Goal: Find contact information: Find contact information

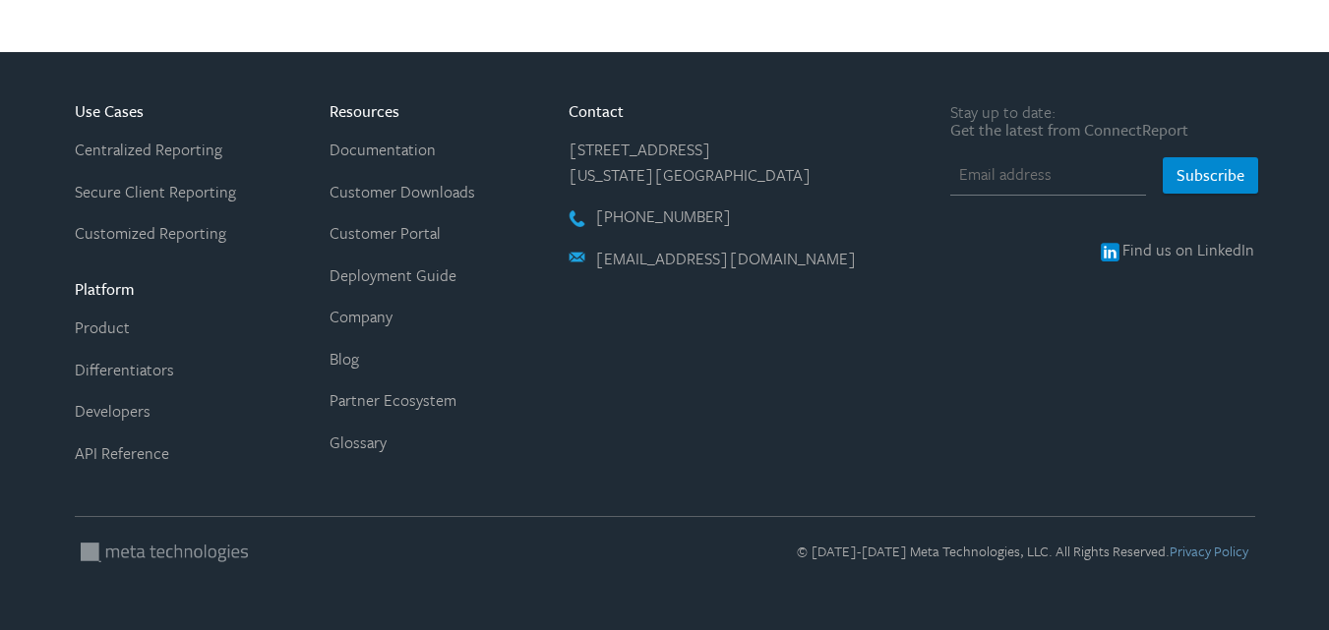
scroll to position [4113, 0]
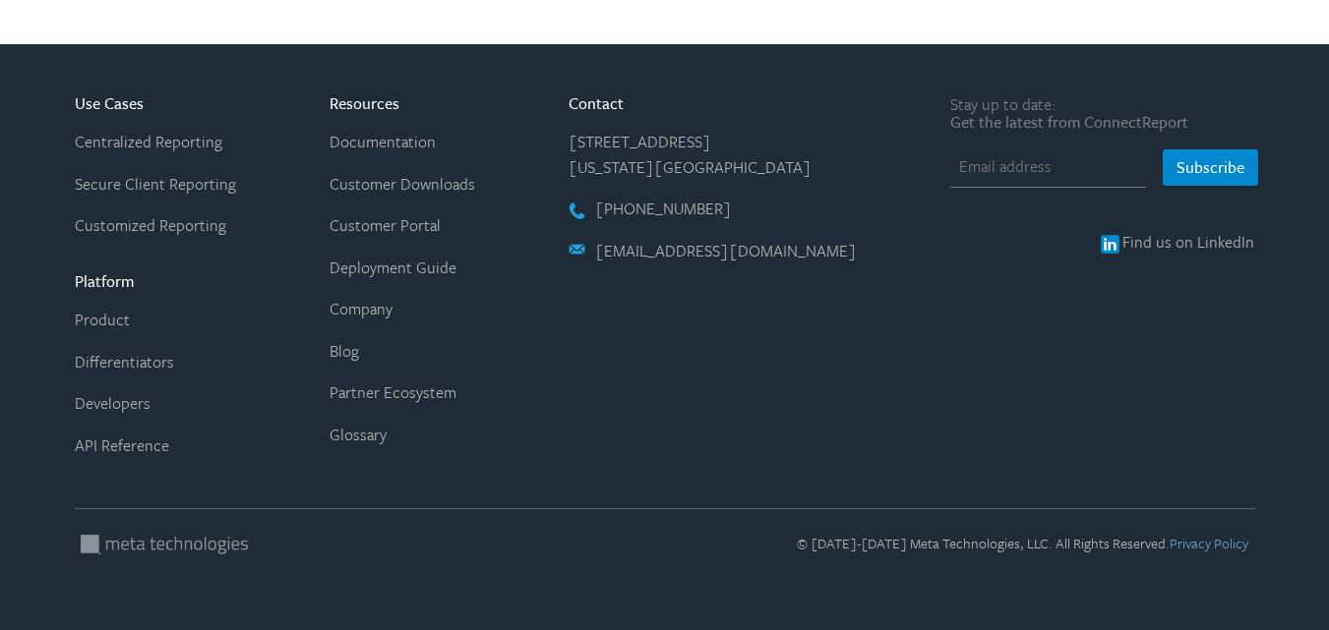
click at [392, 306] on link "Company" at bounding box center [360, 309] width 63 height 24
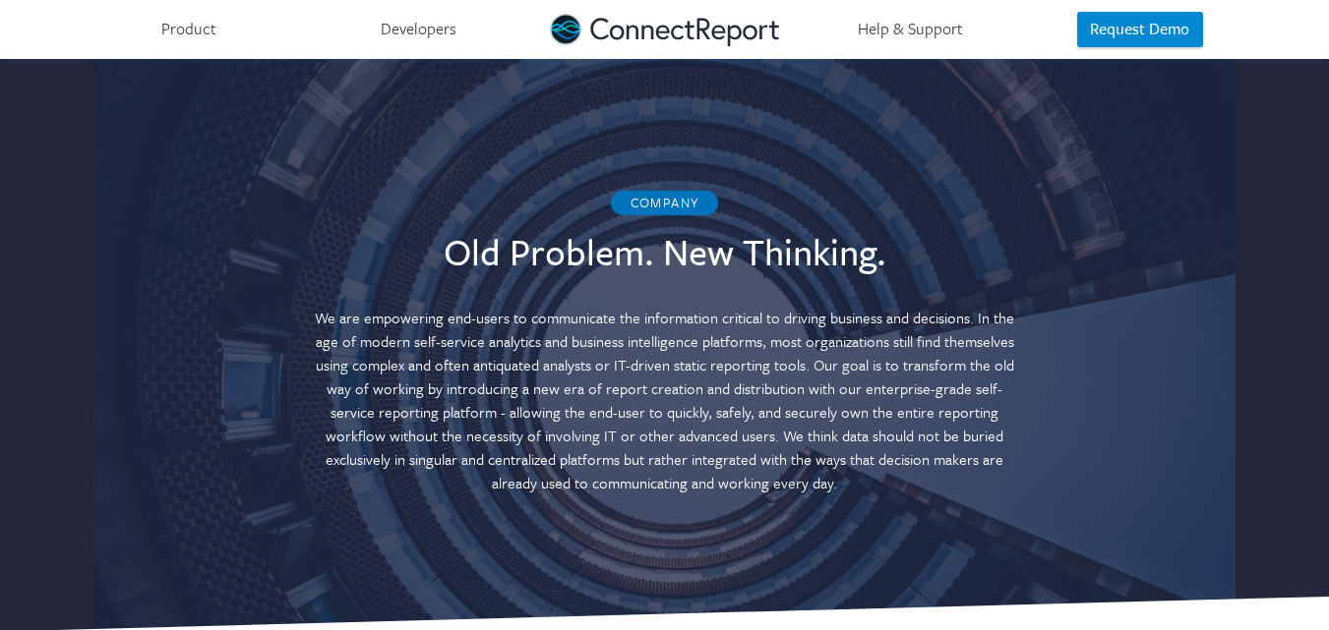
click at [413, 335] on p "We are empowering end-users to communicate the information critical to driving …" at bounding box center [665, 401] width 718 height 190
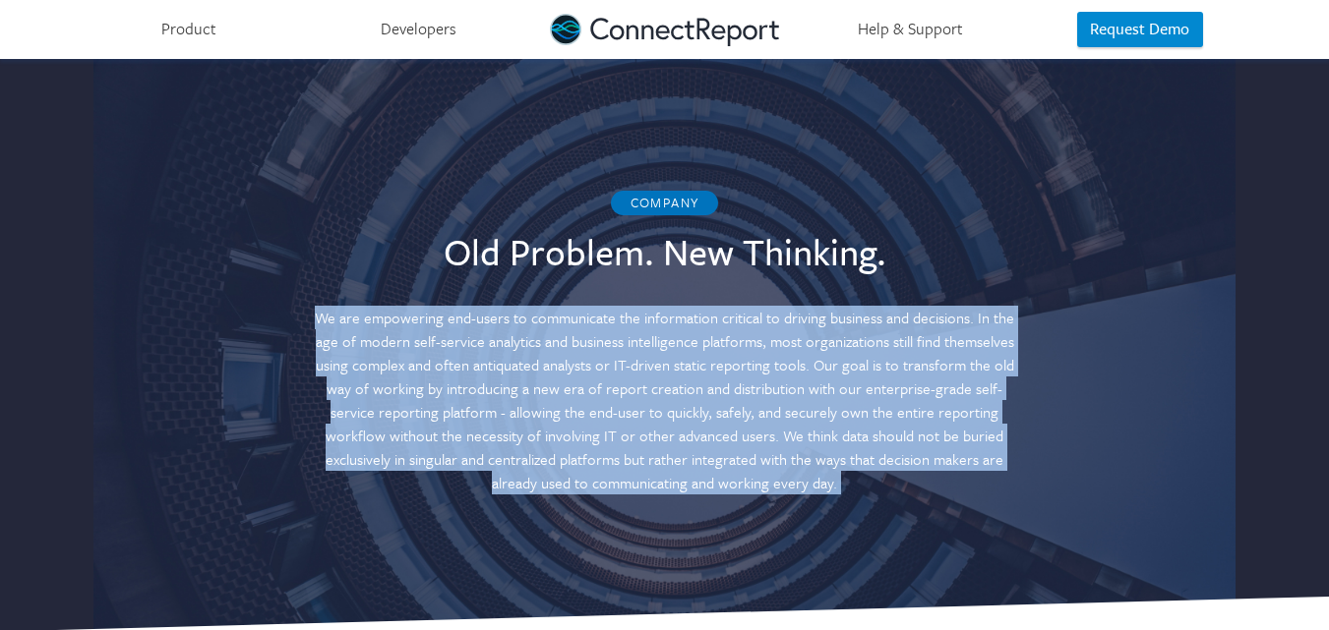
click at [413, 335] on p "We are empowering end-users to communicate the information critical to driving …" at bounding box center [665, 401] width 718 height 190
copy body "We are empowering end-users to communicate the information critical to driving …"
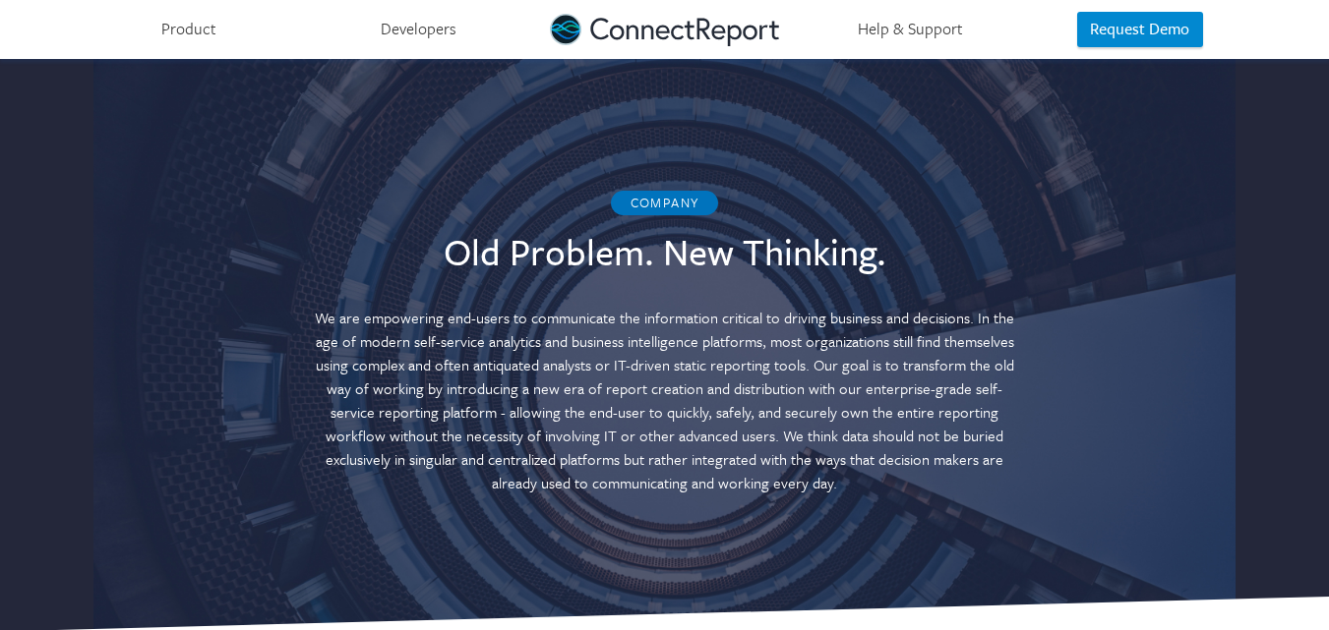
click at [650, 186] on div "Company Old Problem. New Thinking. We are empowering end-users to communicate t…" at bounding box center [665, 358] width 1180 height 599
drag, startPoint x: 576, startPoint y: 344, endPoint x: 752, endPoint y: 344, distance: 176.0
click at [752, 344] on p "We are empowering end-users to communicate the information critical to driving …" at bounding box center [665, 401] width 718 height 190
copy p "business intelligence platform"
click at [619, 44] on link at bounding box center [664, 29] width 229 height 59
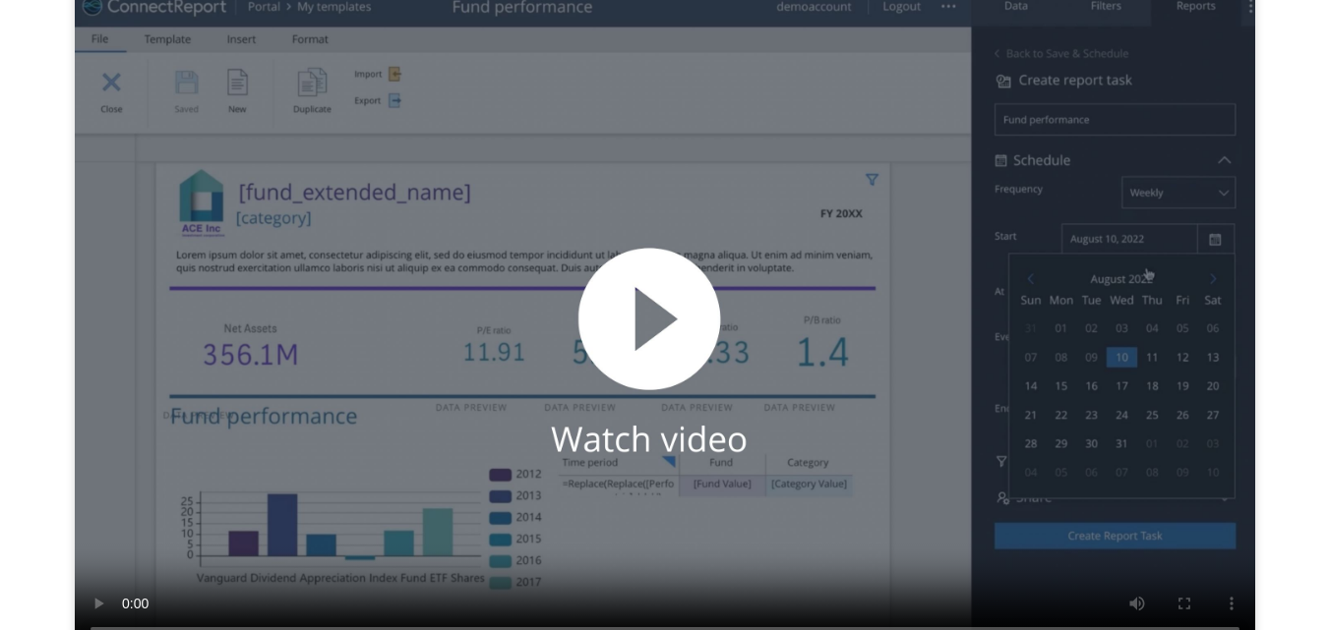
scroll to position [4113, 0]
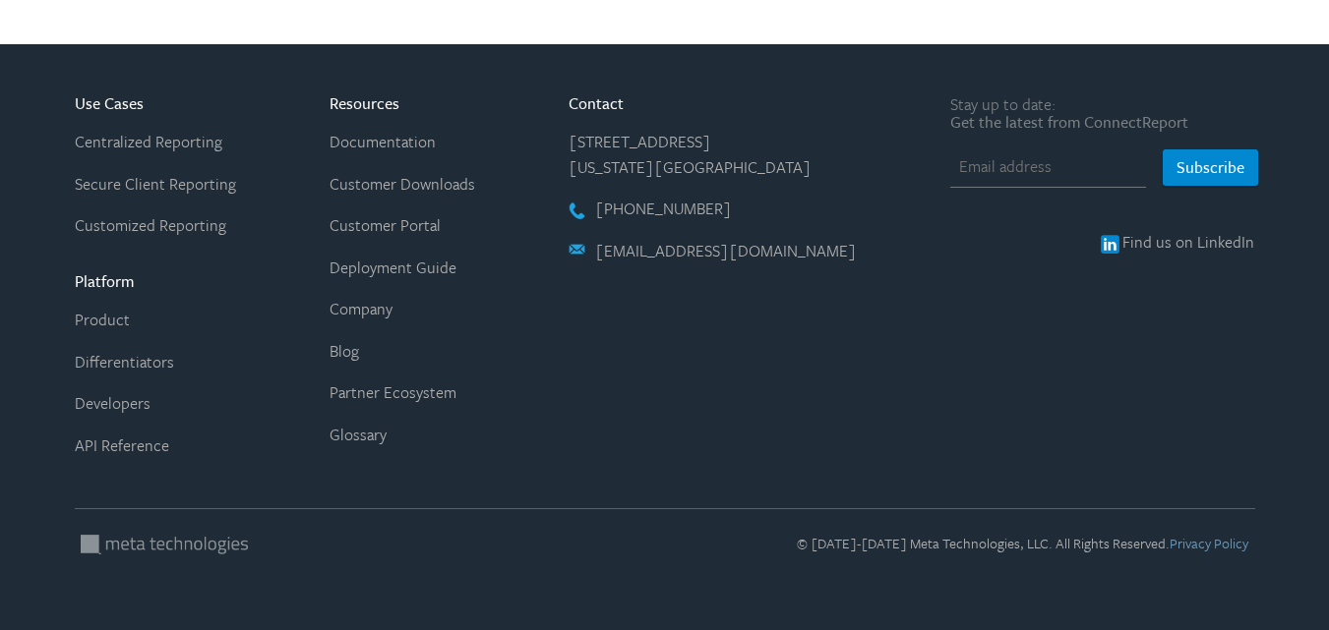
click at [670, 156] on li "101 West End Avenue, 21C New York, NY 10023" at bounding box center [712, 155] width 289 height 50
copy ul "[US_STATE][GEOGRAPHIC_DATA]"
